Goal: Obtain resource: Obtain resource

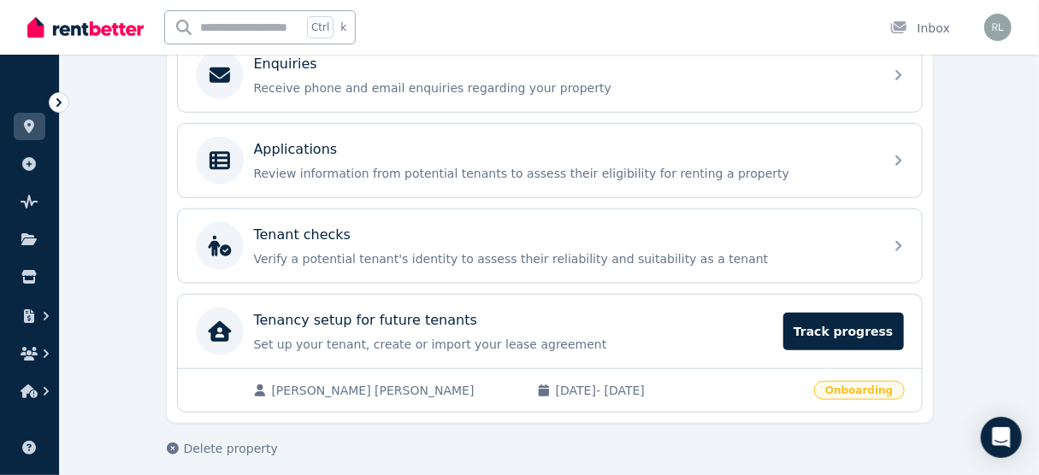
scroll to position [573, 0]
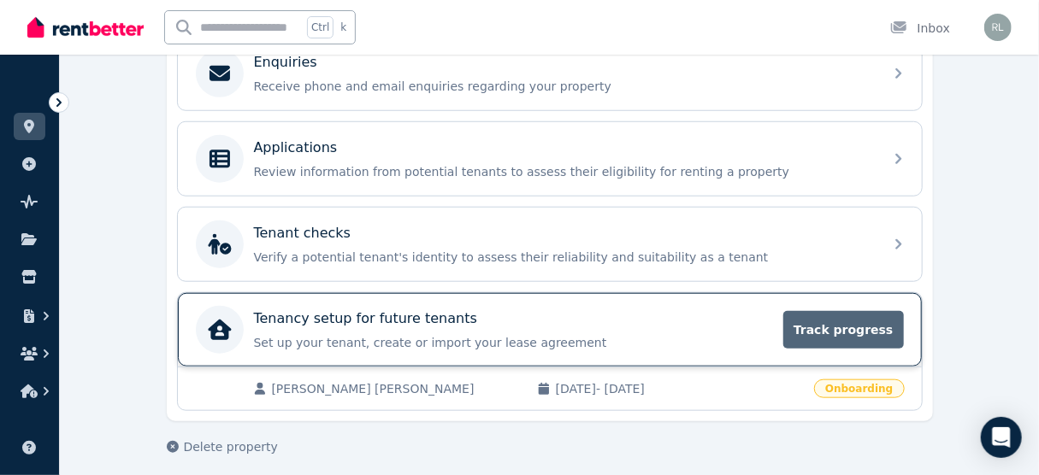
click at [871, 335] on span "Track progress" at bounding box center [843, 330] width 120 height 38
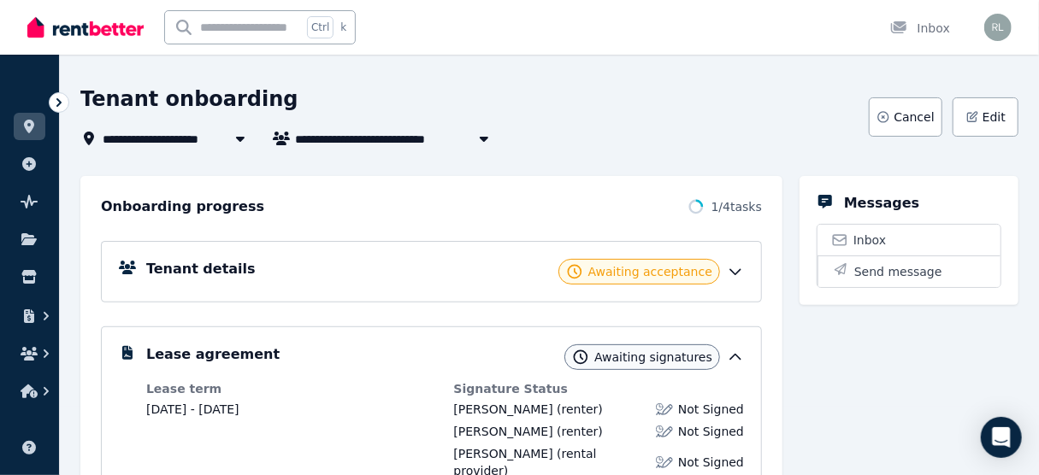
scroll to position [137, 0]
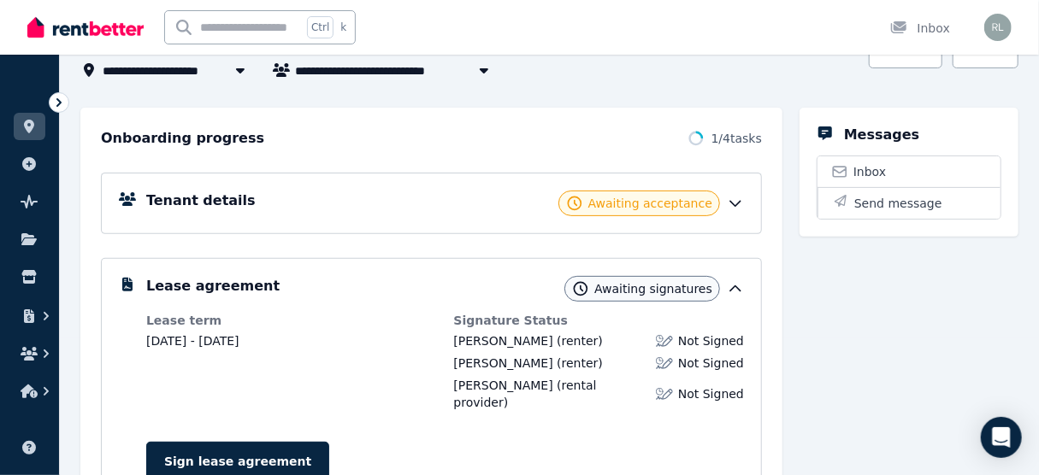
click at [728, 207] on icon at bounding box center [735, 203] width 17 height 17
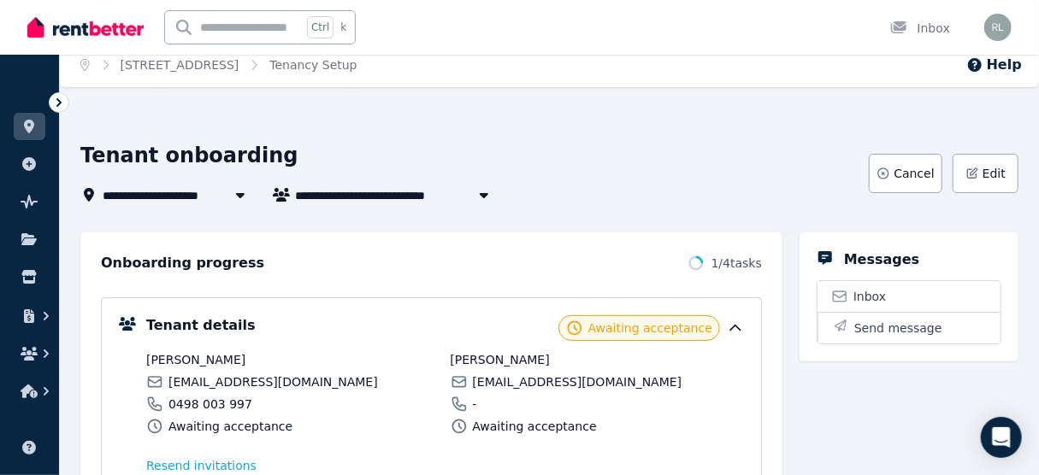
scroll to position [0, 0]
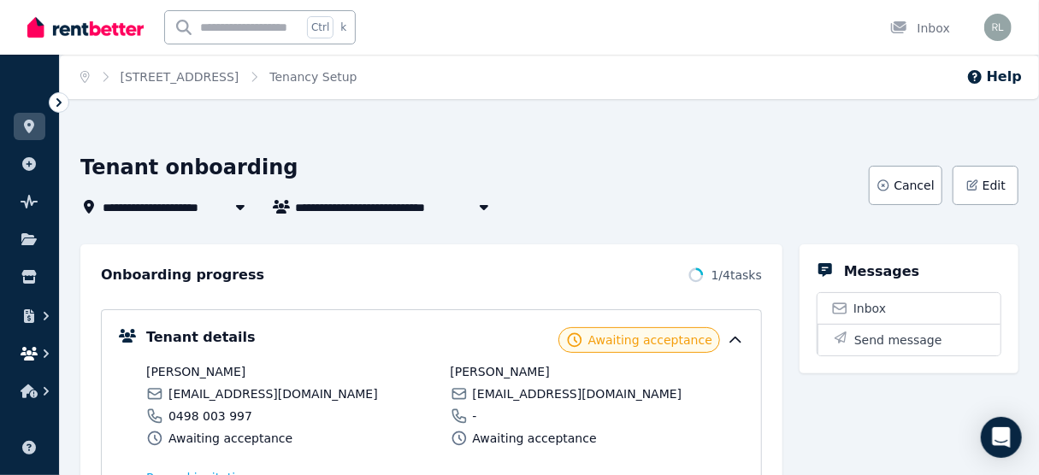
click at [41, 355] on icon "button" at bounding box center [46, 353] width 17 height 17
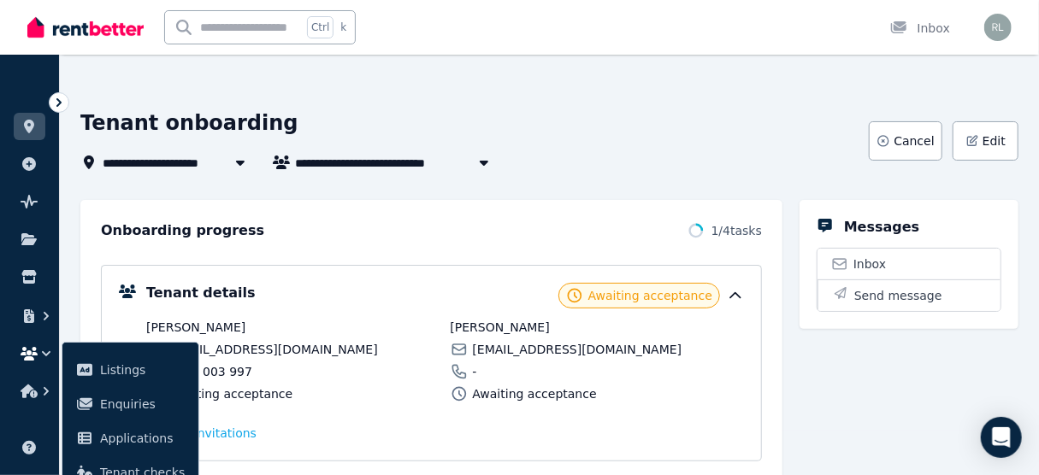
scroll to position [68, 0]
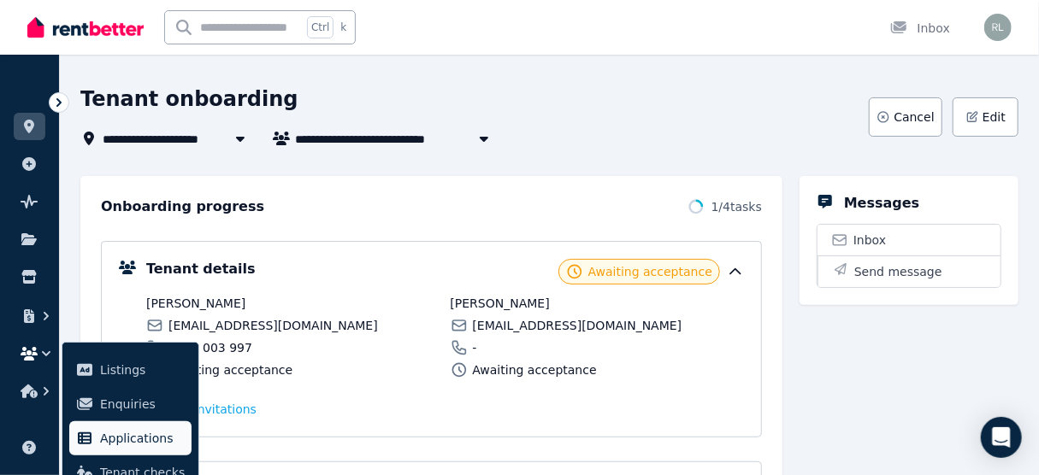
click at [134, 428] on span "Applications" at bounding box center [142, 438] width 85 height 21
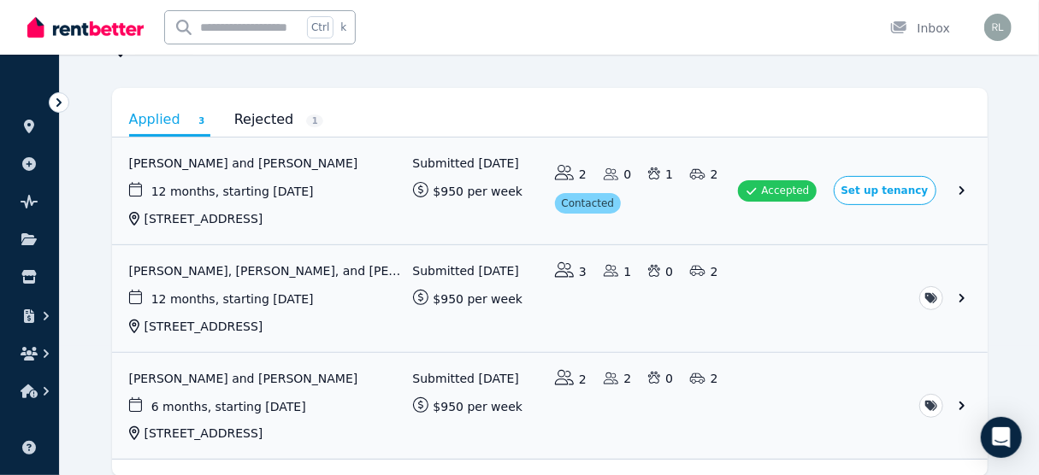
scroll to position [137, 0]
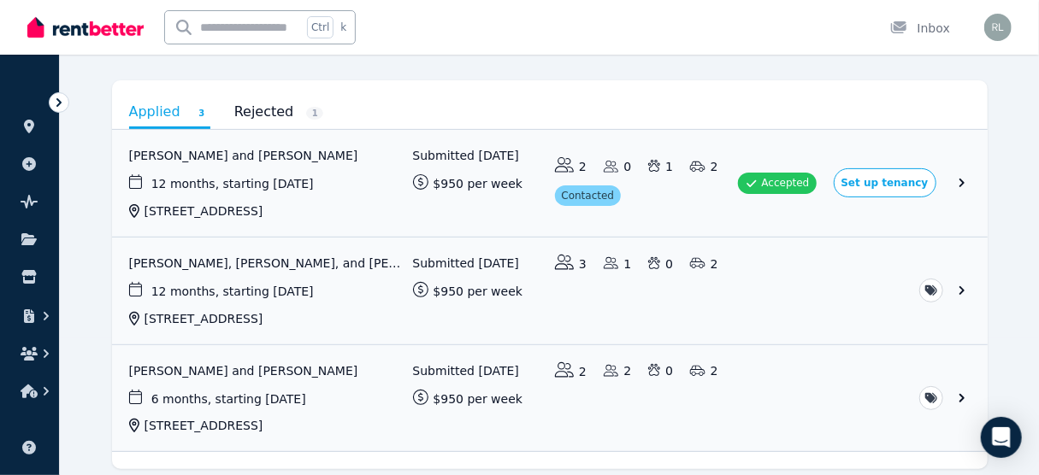
click at [48, 108] on ul "ORGANISE Properties Add property Pulse BETA Documents Marketplace" at bounding box center [29, 241] width 59 height 338
click at [63, 105] on icon at bounding box center [58, 102] width 17 height 17
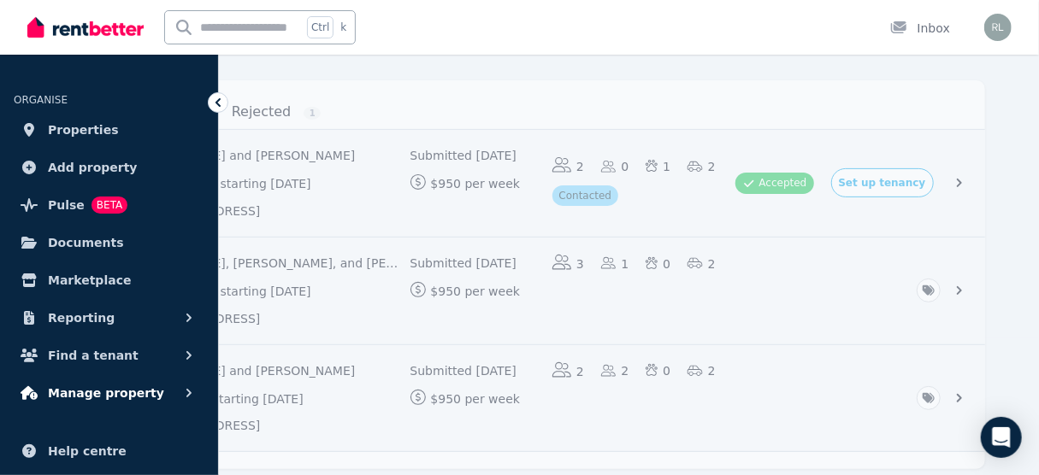
click at [135, 397] on span "Manage property" at bounding box center [106, 393] width 116 height 21
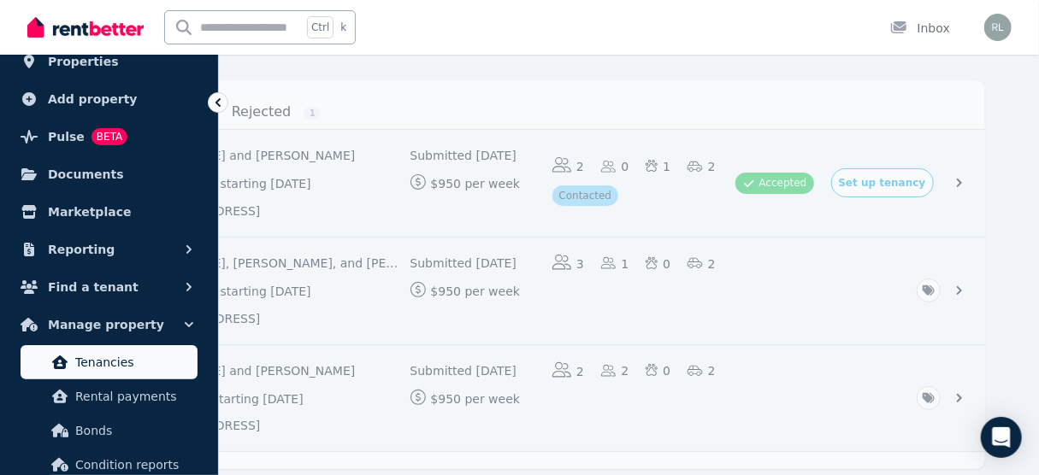
click at [90, 353] on span "Tenancies" at bounding box center [132, 362] width 115 height 21
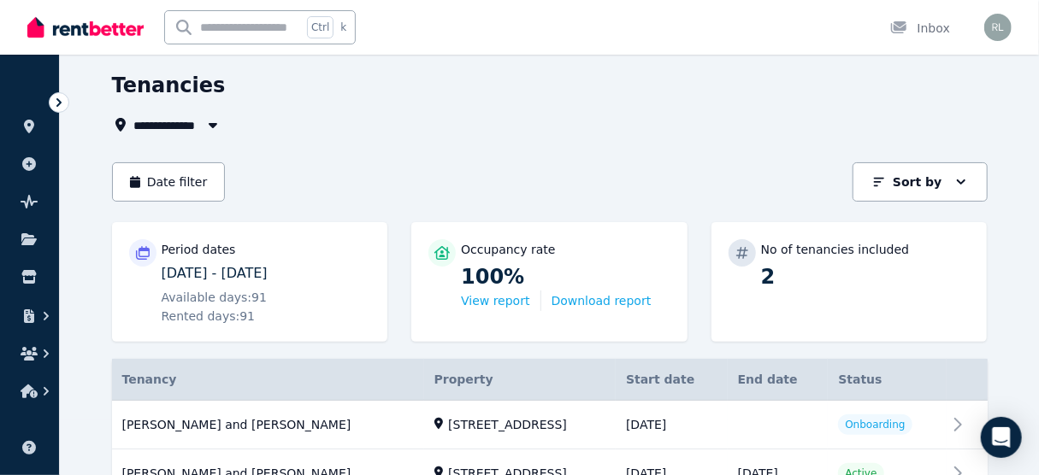
scroll to position [137, 0]
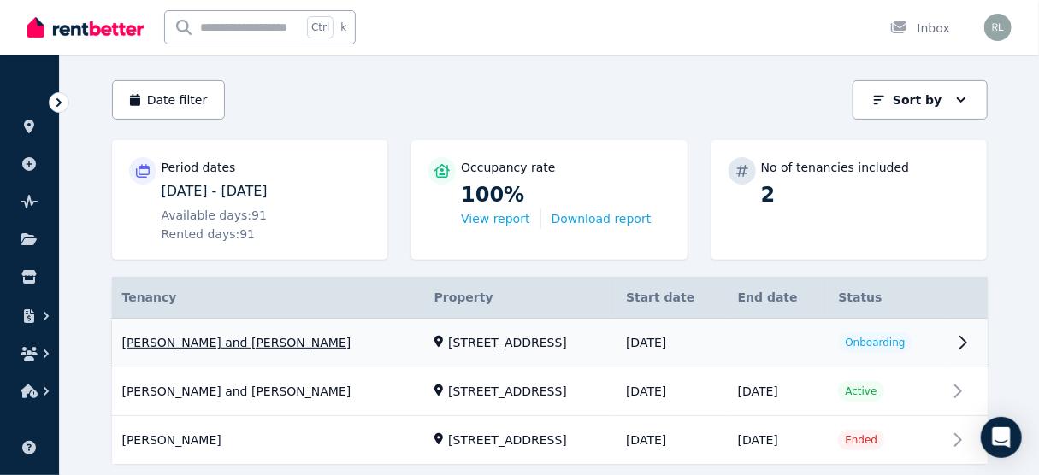
click at [962, 352] on link "View property details" at bounding box center [549, 343] width 875 height 49
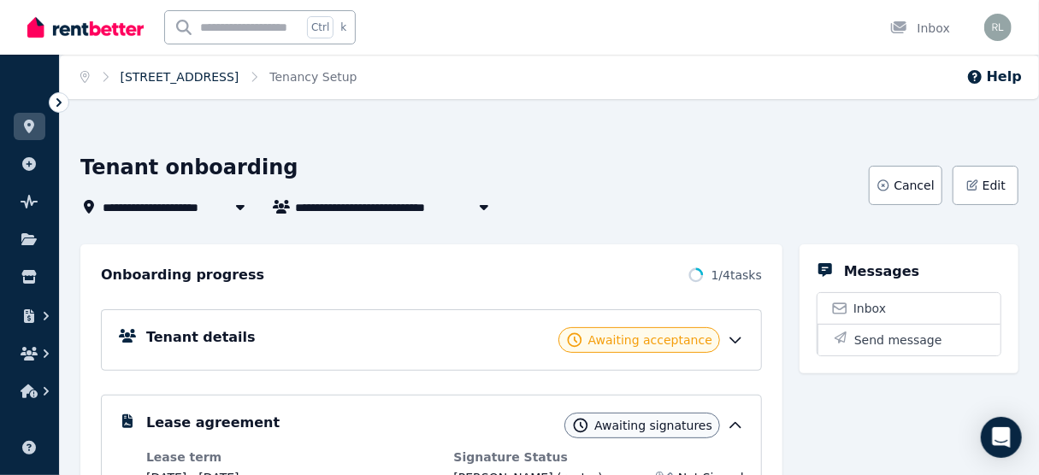
click at [186, 79] on link "[STREET_ADDRESS]" at bounding box center [180, 77] width 119 height 14
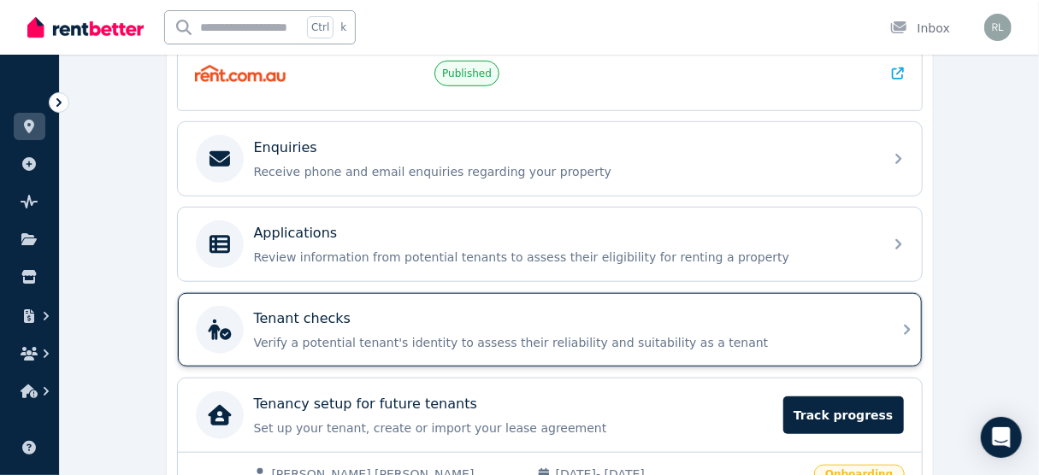
scroll to position [573, 0]
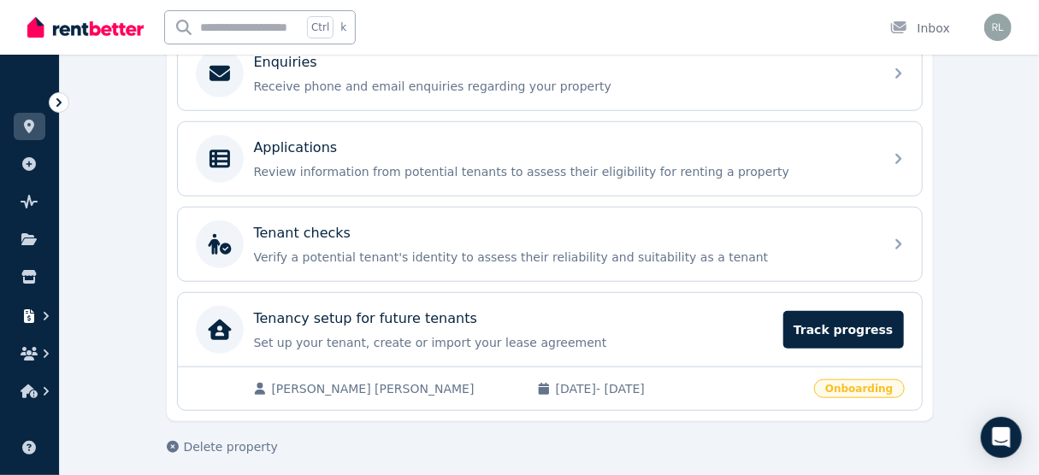
click at [46, 316] on icon "button" at bounding box center [46, 316] width 5 height 9
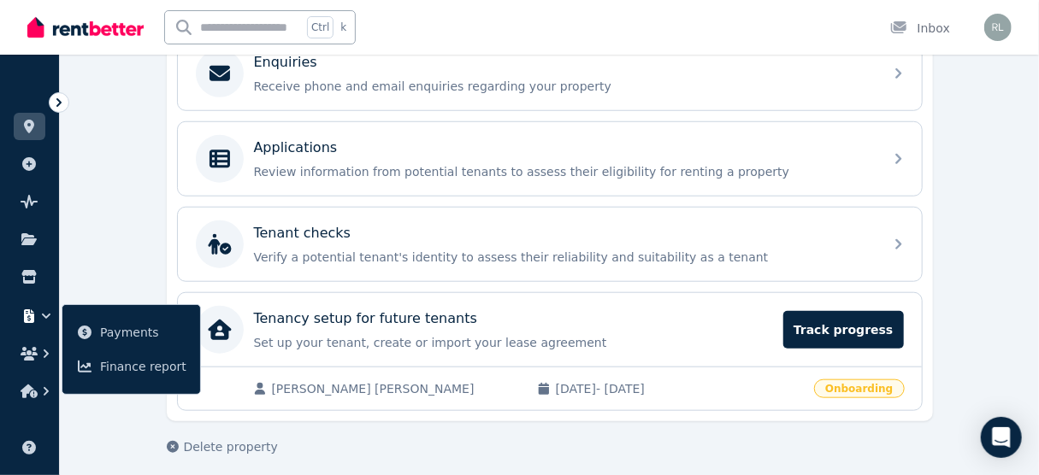
click at [52, 108] on icon at bounding box center [58, 102] width 17 height 17
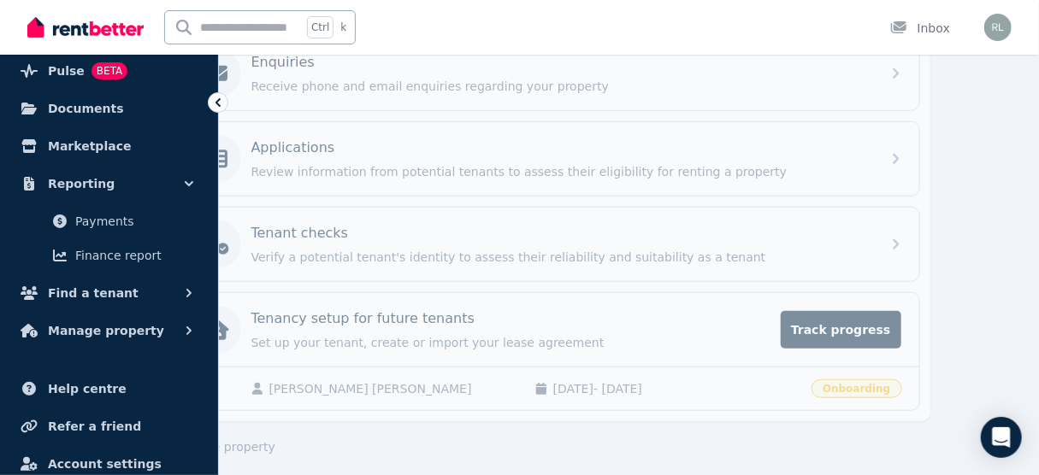
scroll to position [137, 0]
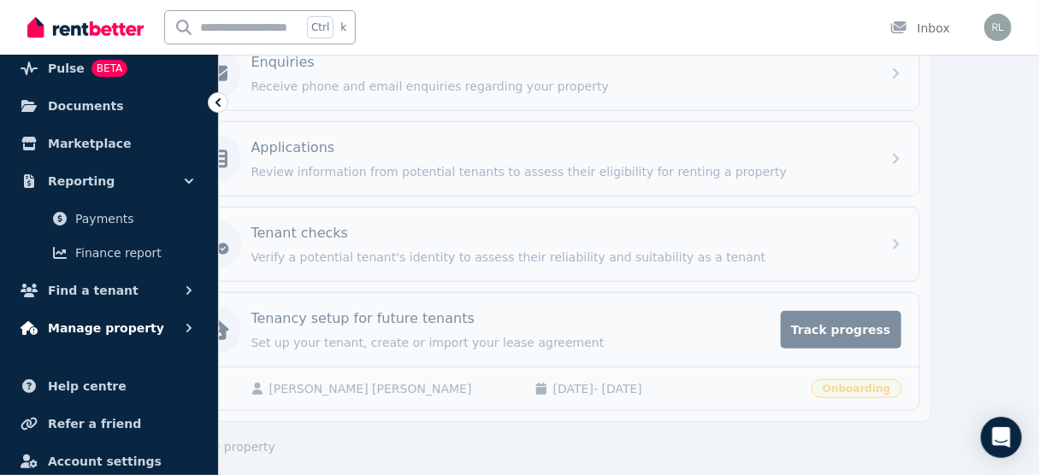
click at [109, 325] on span "Manage property" at bounding box center [106, 328] width 116 height 21
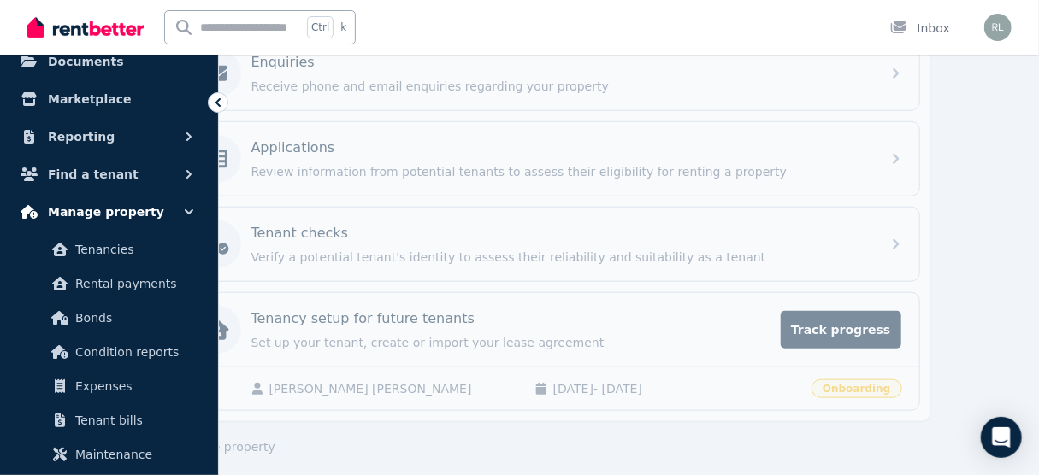
scroll to position [205, 0]
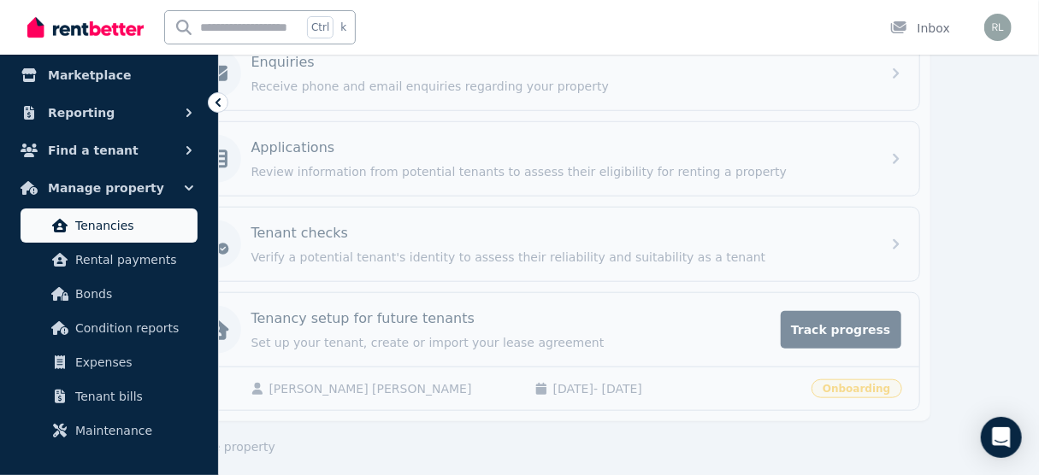
click at [98, 233] on span "Tenancies" at bounding box center [132, 225] width 115 height 21
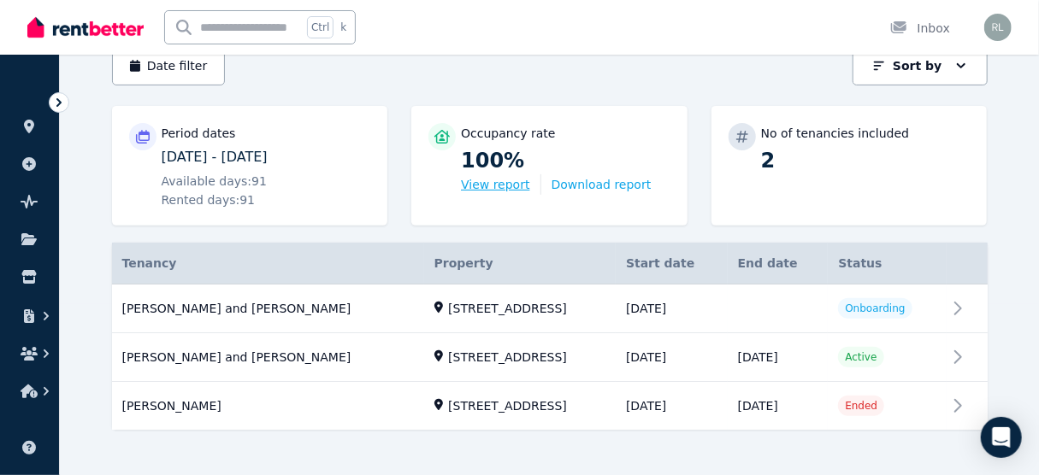
scroll to position [185, 0]
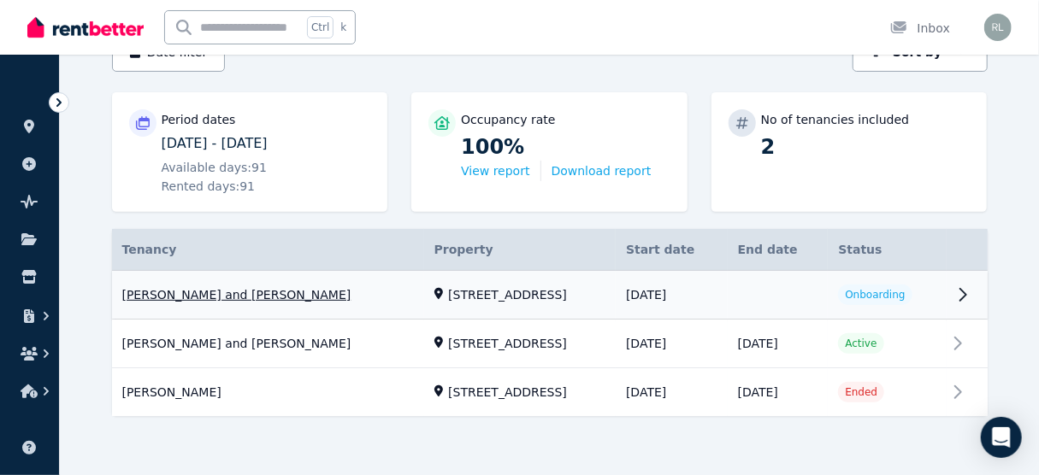
click at [960, 298] on link "View property details" at bounding box center [549, 295] width 875 height 49
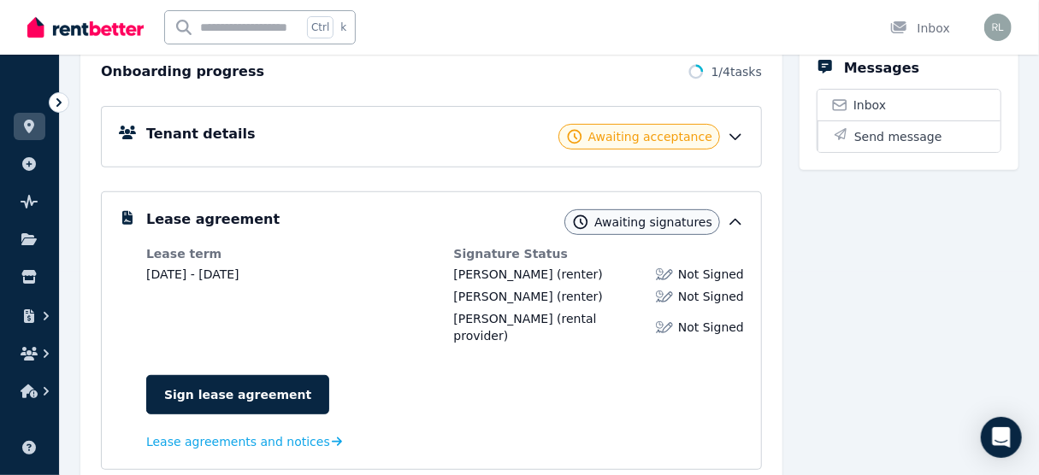
scroll to position [205, 0]
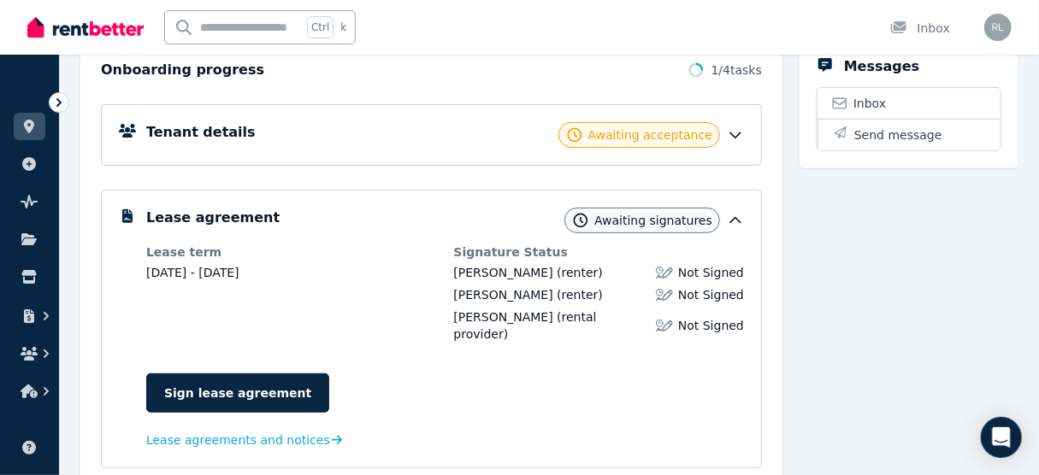
click at [733, 140] on icon at bounding box center [735, 135] width 17 height 17
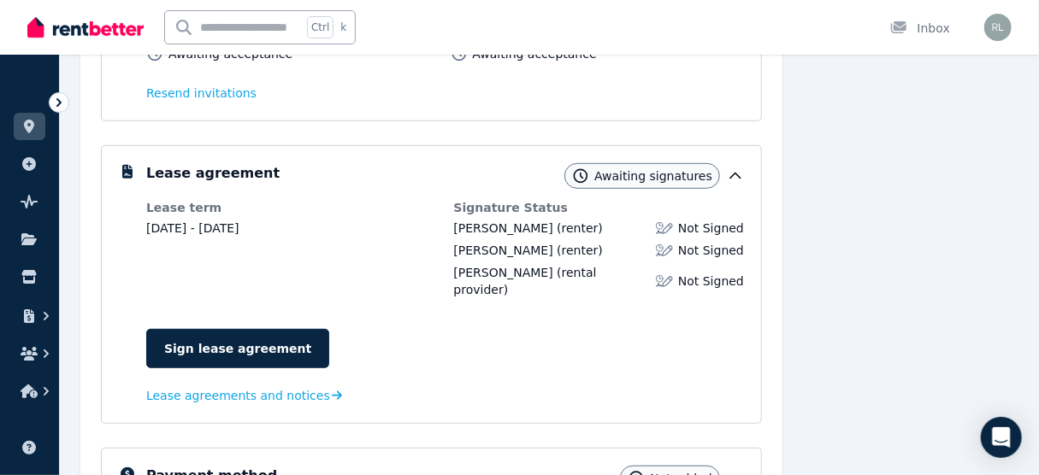
scroll to position [410, 0]
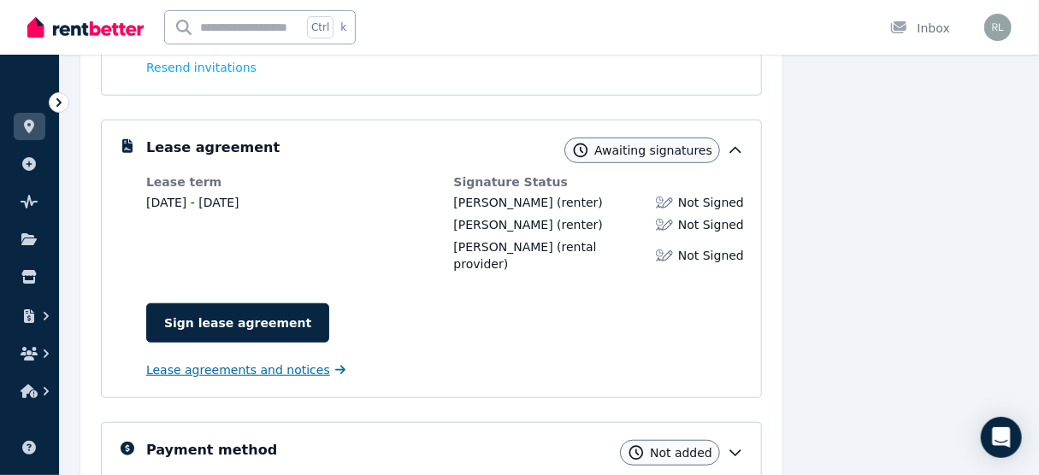
click at [220, 362] on span "Lease agreements and notices" at bounding box center [238, 370] width 184 height 17
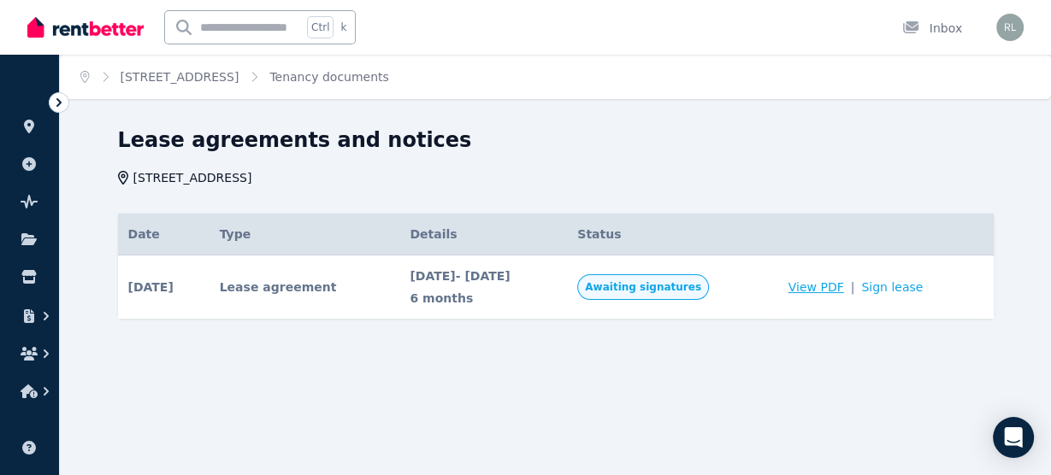
click at [829, 281] on span "View PDF" at bounding box center [816, 287] width 56 height 17
click at [889, 284] on link "Sign lease" at bounding box center [892, 287] width 62 height 17
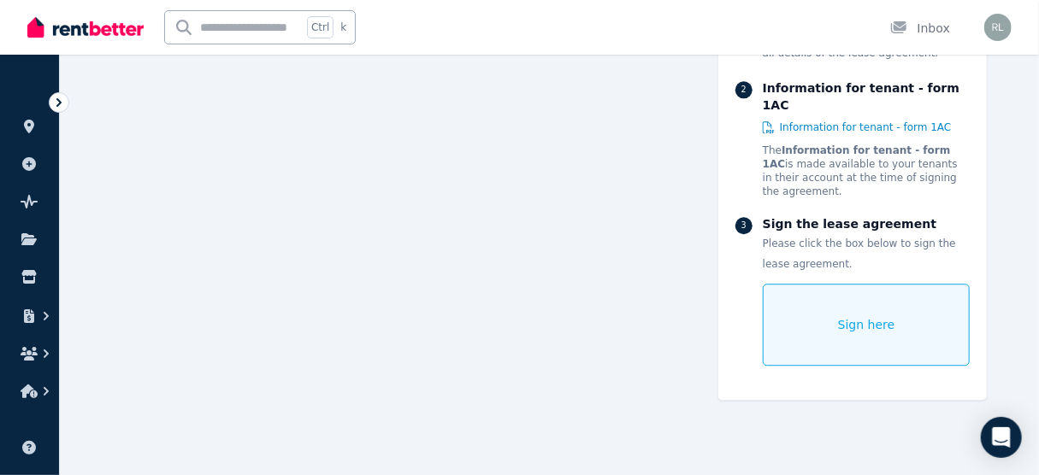
scroll to position [10551, 0]
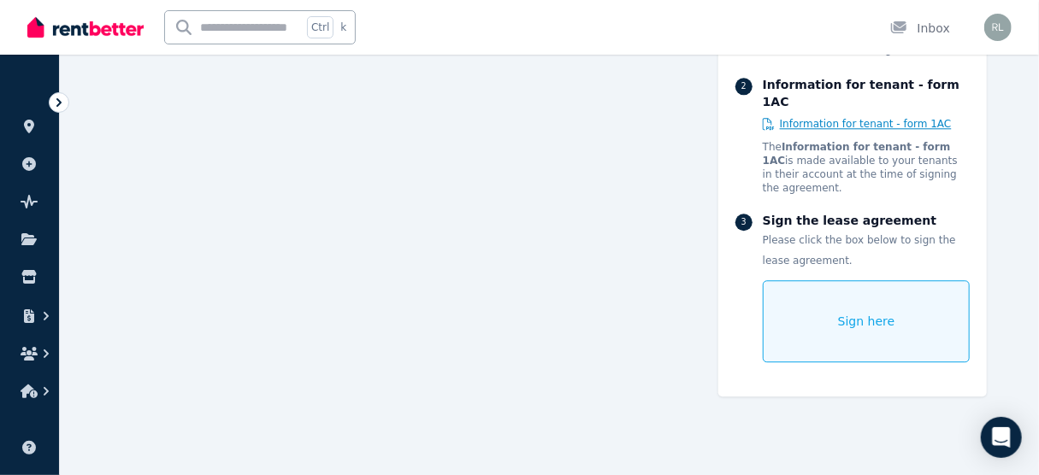
click at [799, 131] on span "Information for tenant - form 1AC" at bounding box center [866, 124] width 172 height 14
click at [866, 131] on span "Information for tenant - form 1AC" at bounding box center [866, 124] width 172 height 14
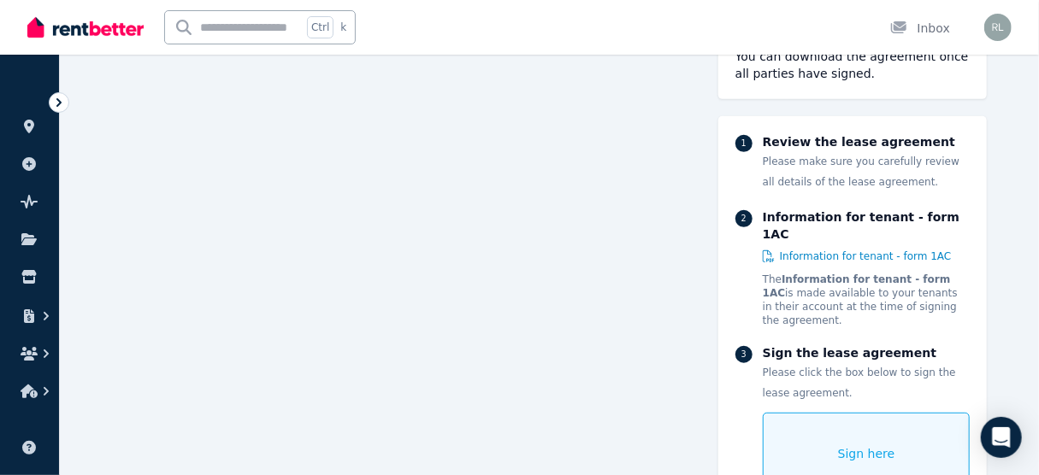
scroll to position [8773, 0]
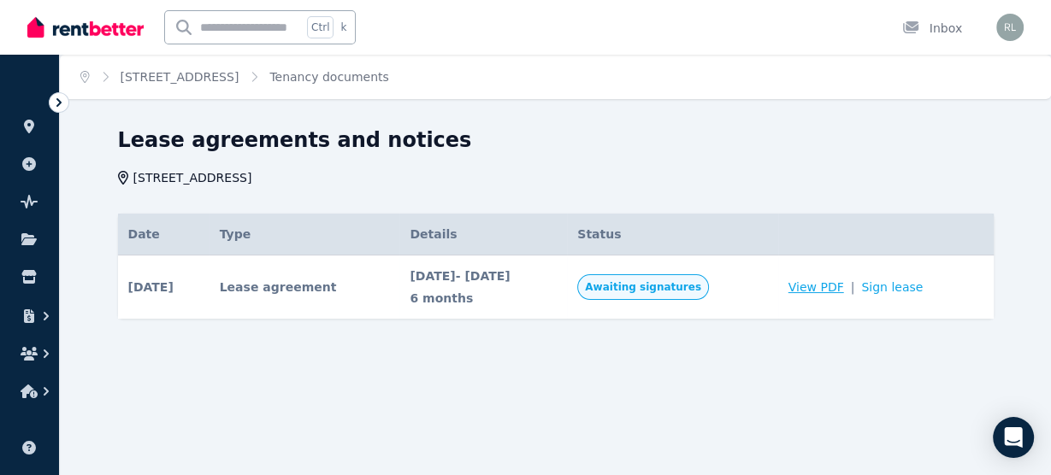
click at [823, 290] on span "View PDF" at bounding box center [816, 287] width 56 height 17
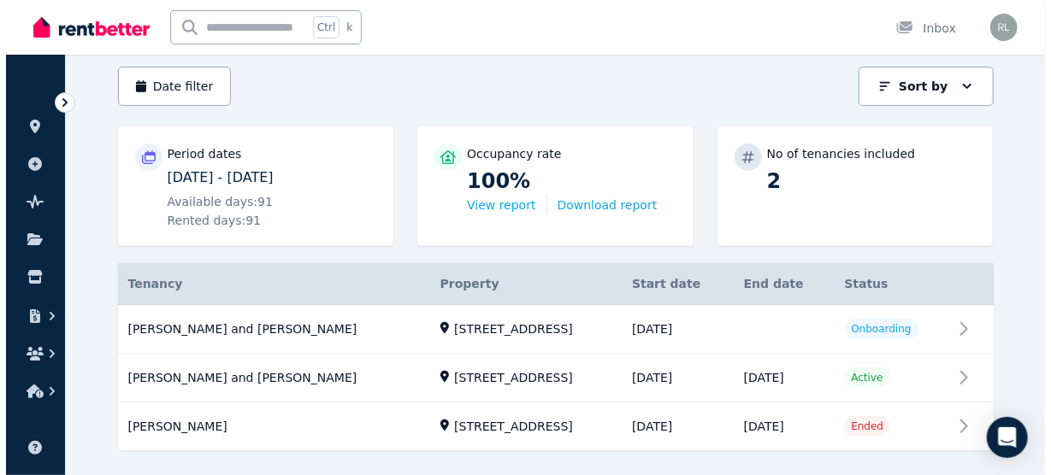
scroll to position [185, 0]
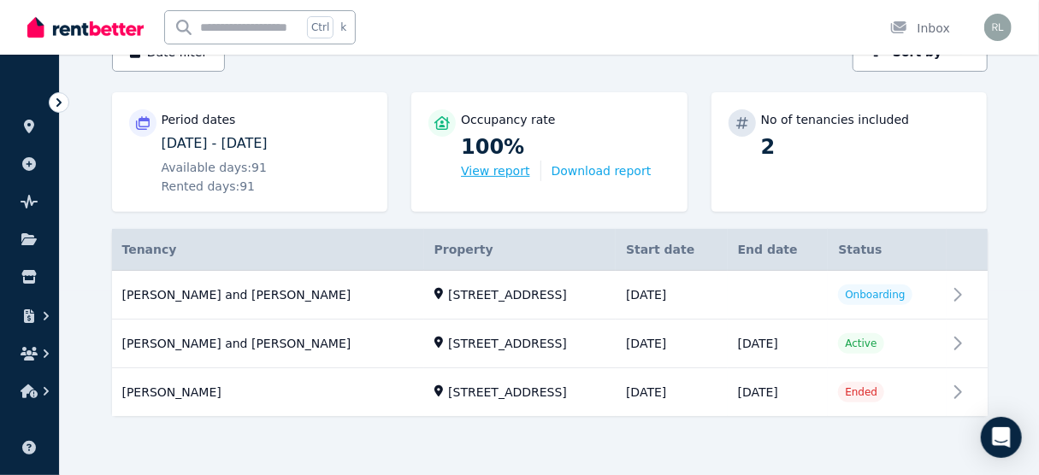
click at [501, 174] on button "View report" at bounding box center [495, 170] width 68 height 17
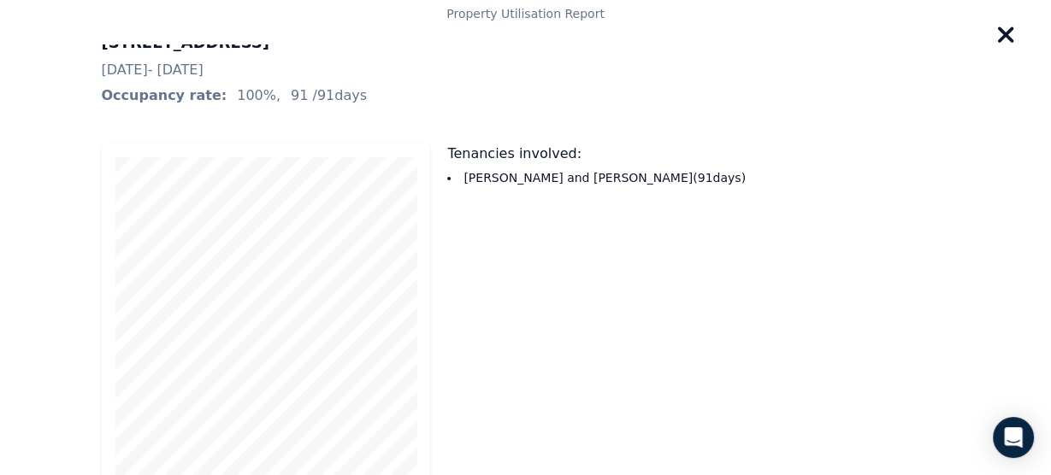
scroll to position [0, 0]
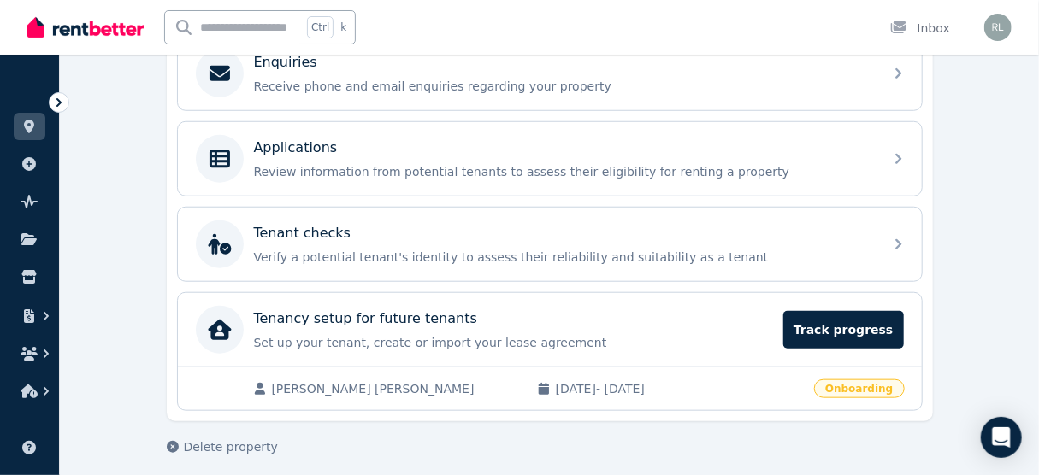
scroll to position [504, 0]
